Goal: Obtain resource: Download file/media

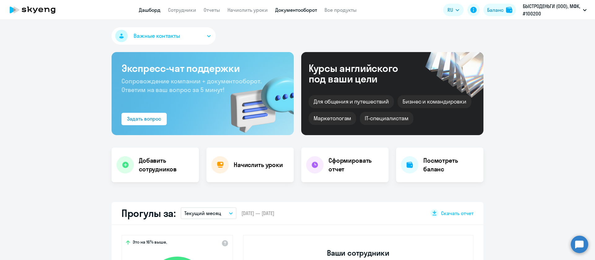
click at [287, 8] on link "Документооборот" at bounding box center [296, 10] width 42 height 6
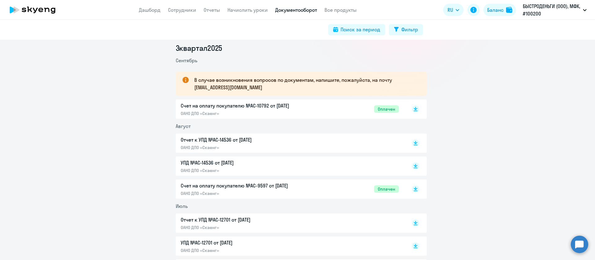
scroll to position [93, 0]
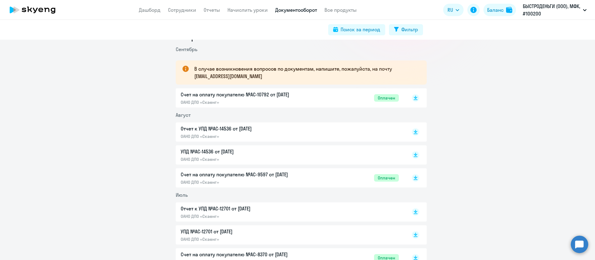
click at [239, 128] on p "Отчет к УПД №AC-14536 от [DATE]" at bounding box center [246, 128] width 130 height 7
